Goal: Navigation & Orientation: Find specific page/section

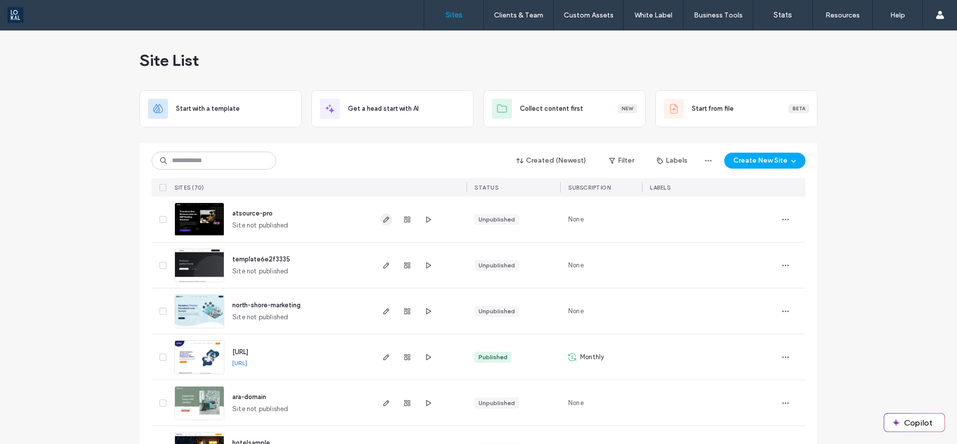
click at [382, 222] on icon "button" at bounding box center [386, 219] width 8 height 8
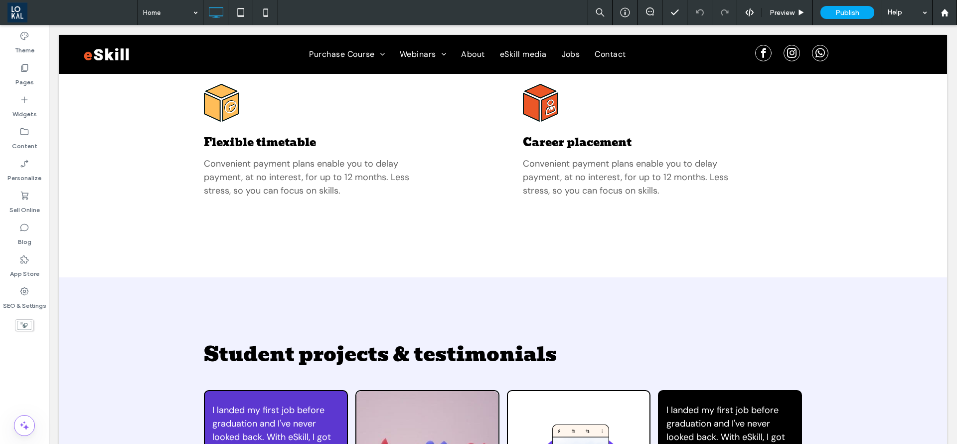
scroll to position [1421, 0]
